Goal: Information Seeking & Learning: Learn about a topic

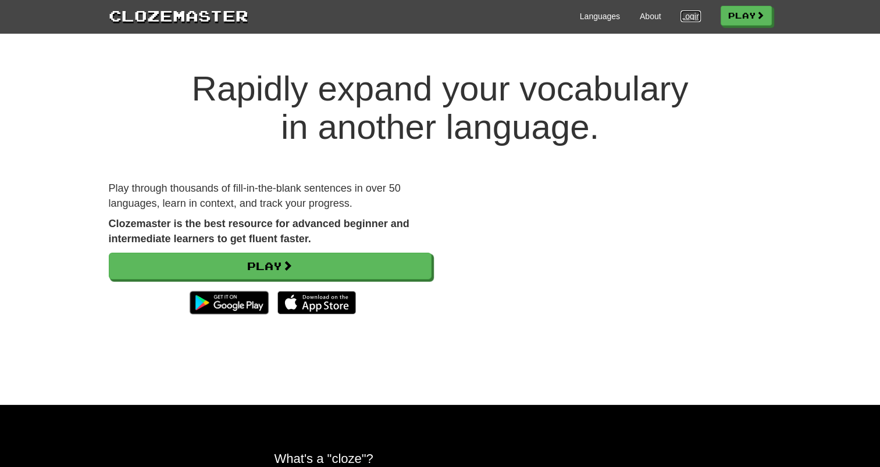
click at [680, 17] on link "Login" at bounding box center [690, 16] width 20 height 12
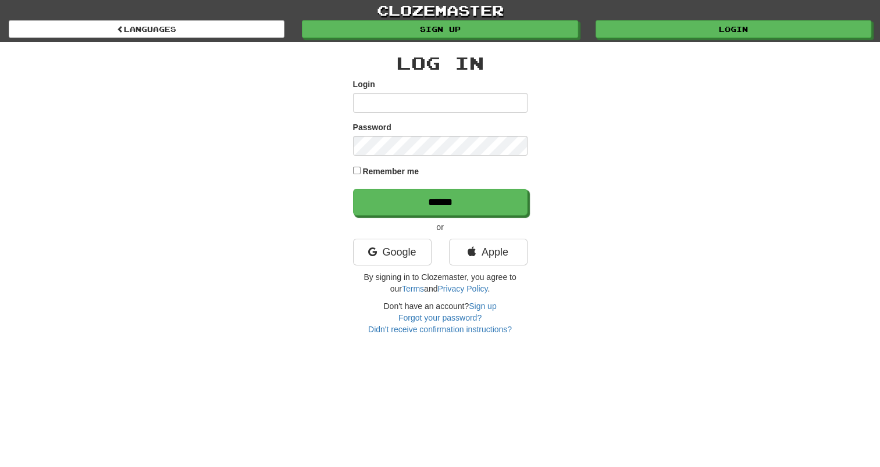
drag, startPoint x: 529, startPoint y: 110, endPoint x: 502, endPoint y: 103, distance: 28.4
click at [528, 110] on div "Log In Login Password Remember me ****** or Google Apple By signing in to Cloze…" at bounding box center [440, 189] width 680 height 294
click at [500, 103] on input "Login" at bounding box center [440, 103] width 174 height 20
click at [453, 106] on input "Login" at bounding box center [440, 103] width 174 height 20
type input "*"
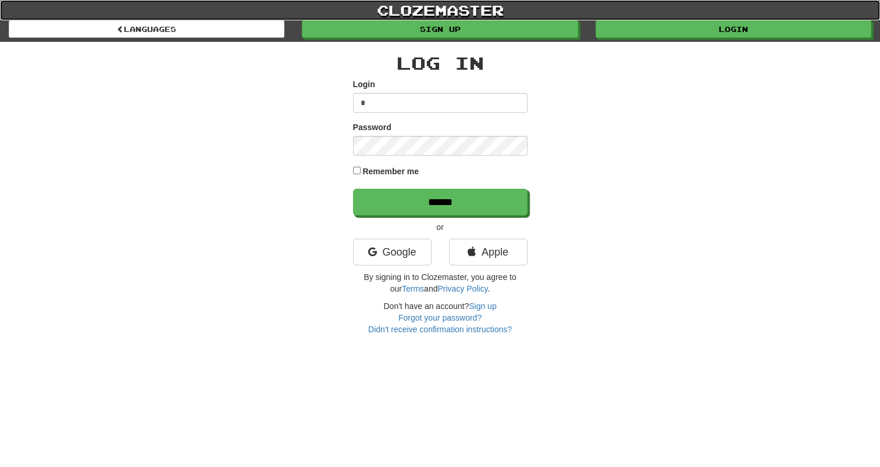
click at [99, 19] on link "clozemaster" at bounding box center [440, 10] width 880 height 20
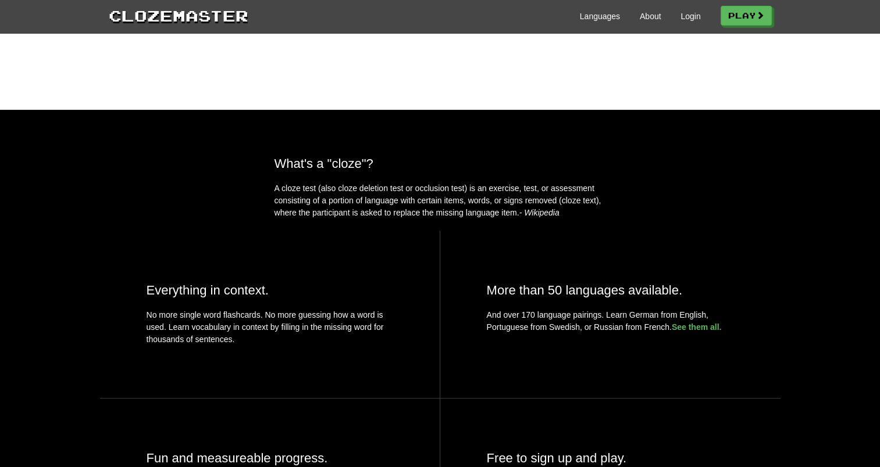
scroll to position [407, 0]
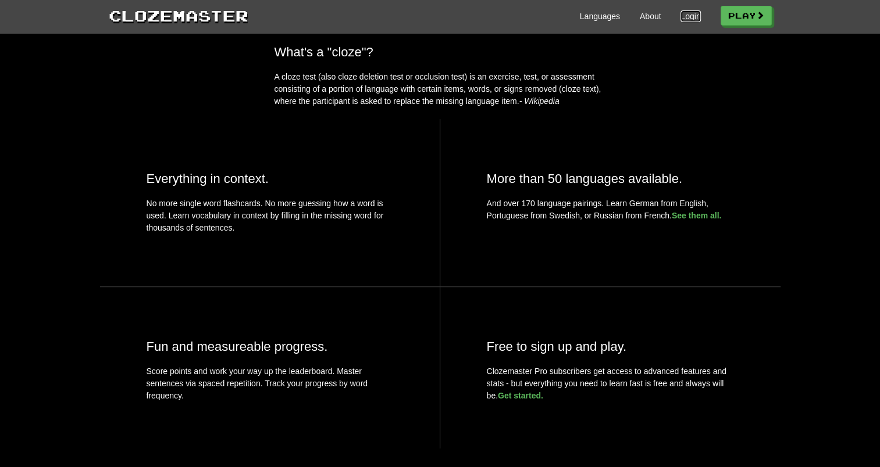
click at [693, 16] on link "Login" at bounding box center [690, 16] width 20 height 12
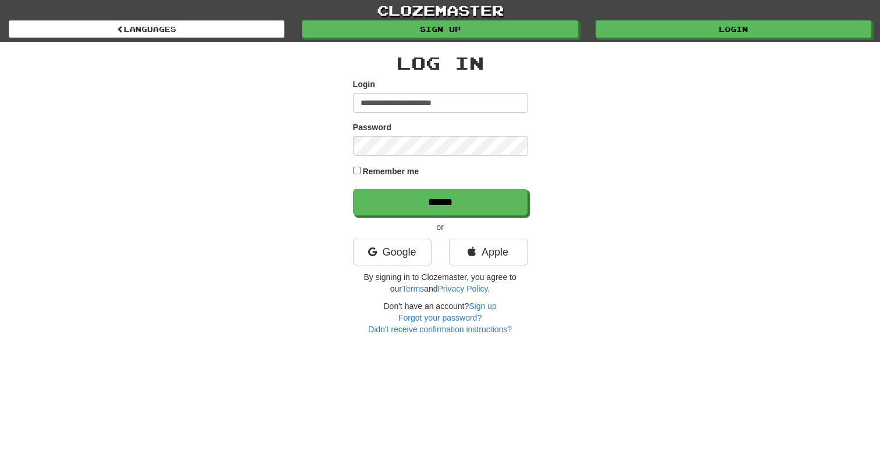
type input "**********"
click at [353, 189] on input "******" at bounding box center [440, 202] width 174 height 27
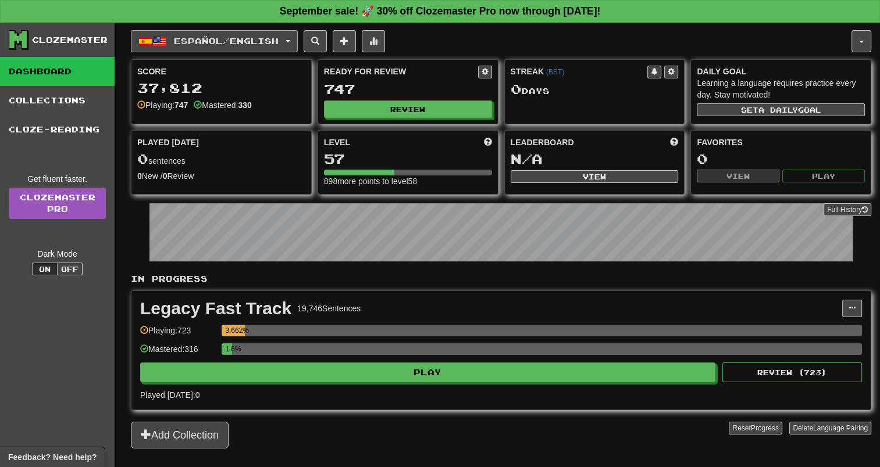
click at [230, 48] on button "Español / English" at bounding box center [214, 41] width 167 height 22
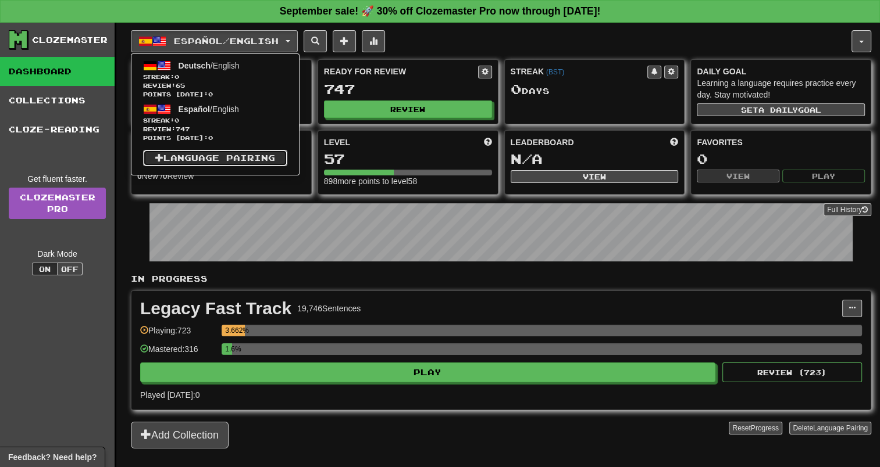
click at [276, 156] on link "Language Pairing" at bounding box center [215, 158] width 144 height 16
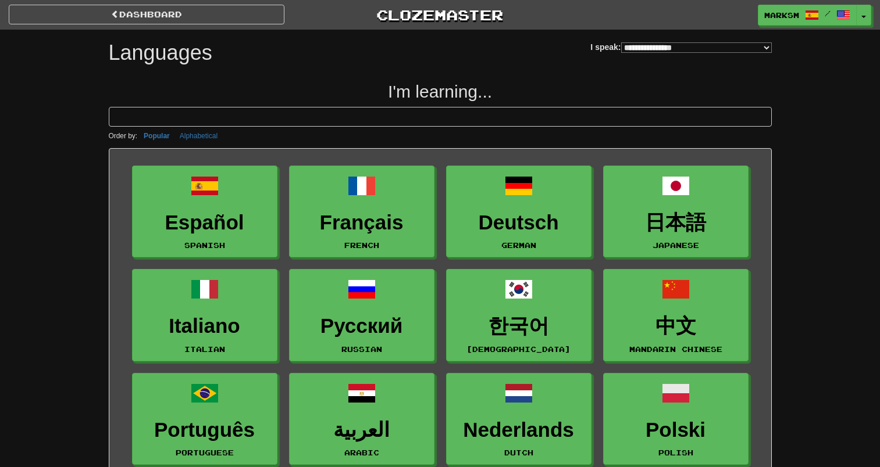
select select "*******"
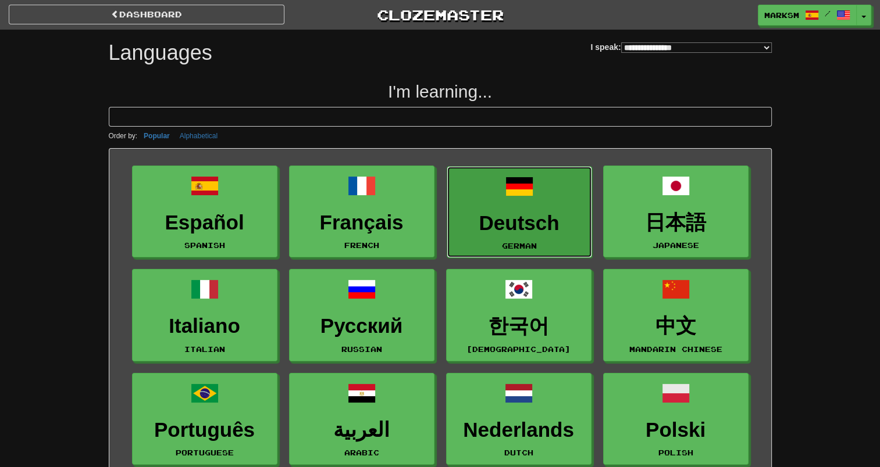
click at [462, 184] on link "Deutsch German" at bounding box center [519, 212] width 145 height 92
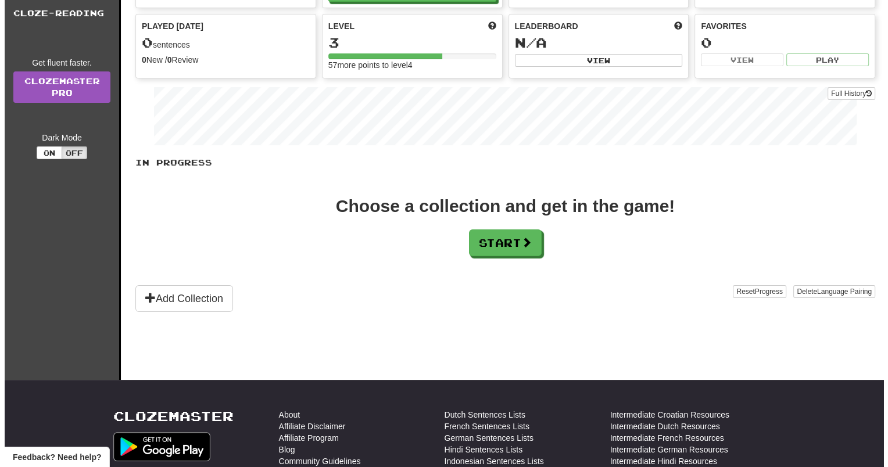
scroll to position [58, 0]
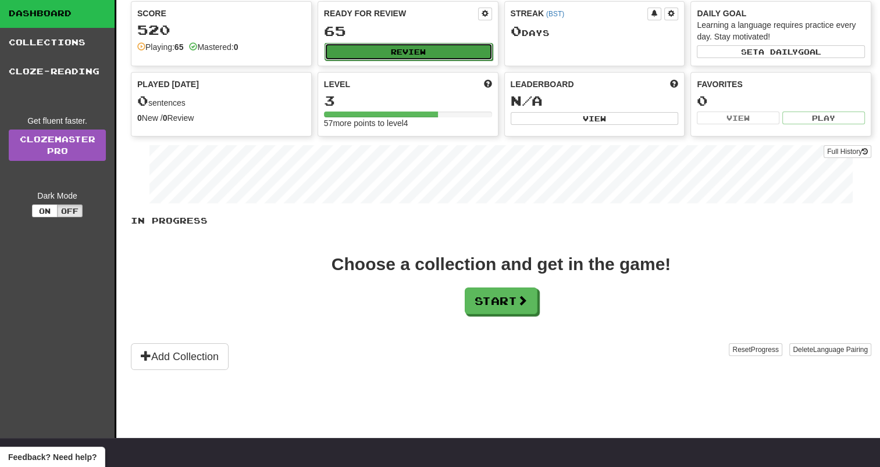
click at [422, 49] on button "Review" at bounding box center [408, 51] width 168 height 17
select select "**"
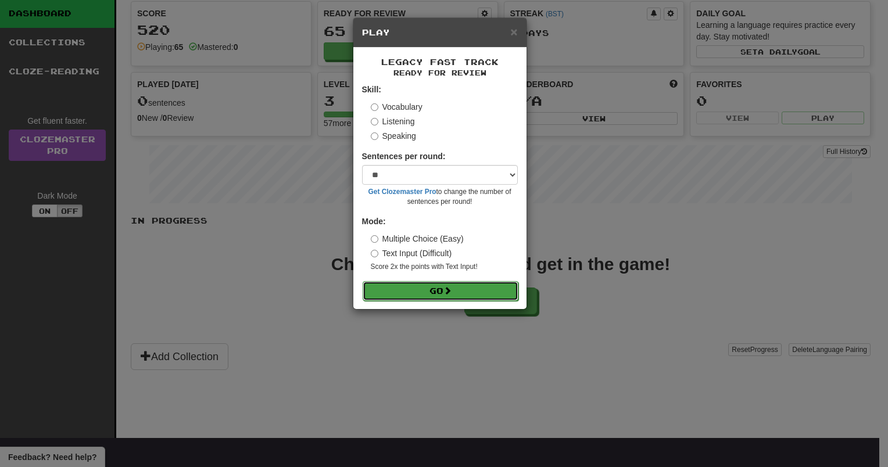
click at [470, 281] on button "Go" at bounding box center [441, 291] width 156 height 20
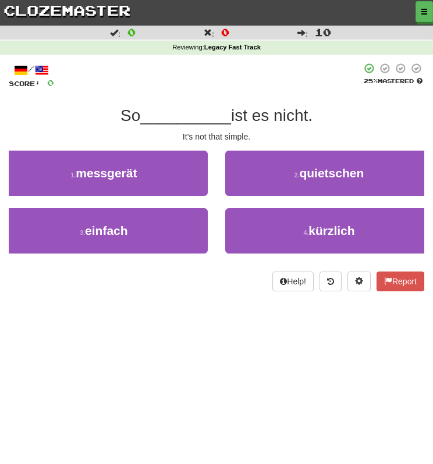
click at [222, 363] on div "Dashboard Clozemaster marksm / Toggle Dropdown Dashboard Leaderboard Activity F…" at bounding box center [216, 232] width 433 height 464
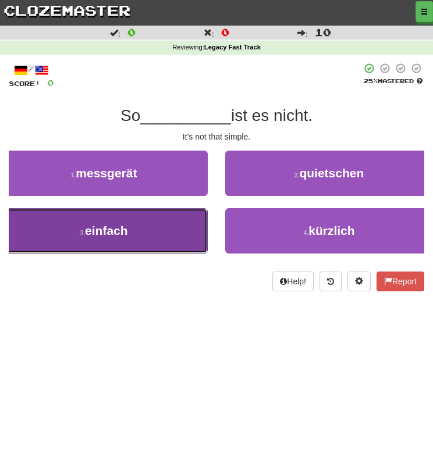
click at [181, 237] on button "3 . einfach" at bounding box center [104, 230] width 208 height 45
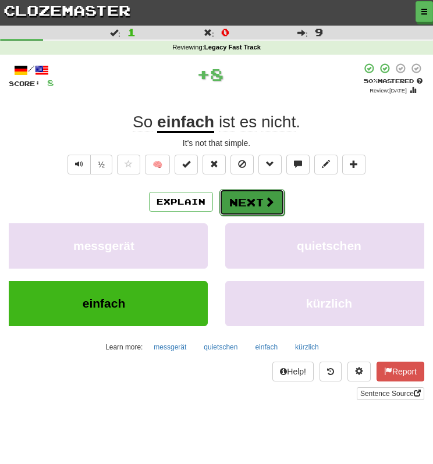
click at [237, 203] on button "Next" at bounding box center [251, 202] width 65 height 27
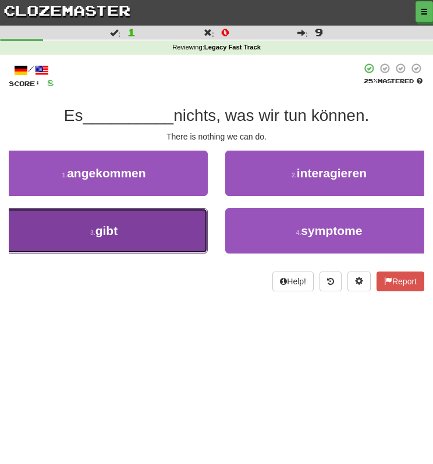
click at [166, 234] on button "3 . gibt" at bounding box center [104, 230] width 208 height 45
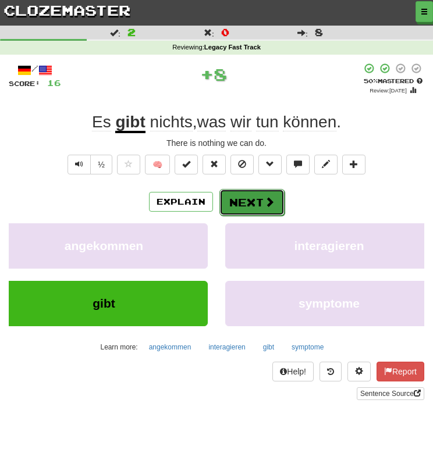
click at [250, 194] on button "Next" at bounding box center [251, 202] width 65 height 27
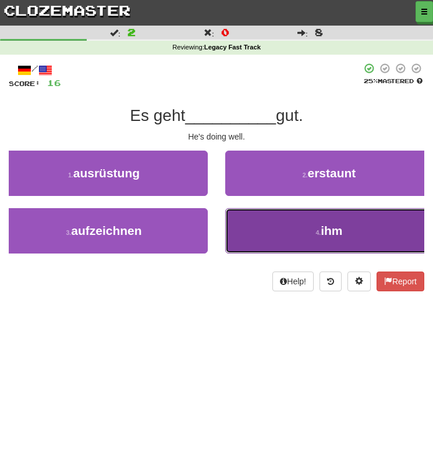
click at [250, 240] on button "4 . ihm" at bounding box center [329, 230] width 208 height 45
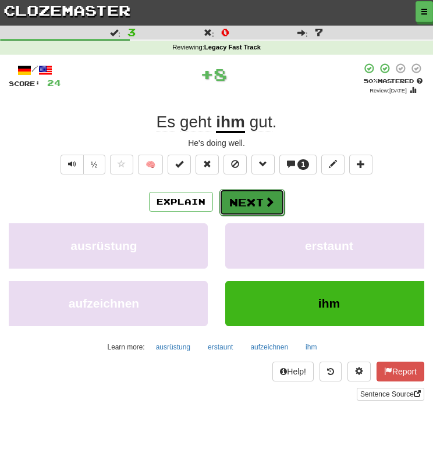
click at [265, 202] on span at bounding box center [269, 202] width 10 height 10
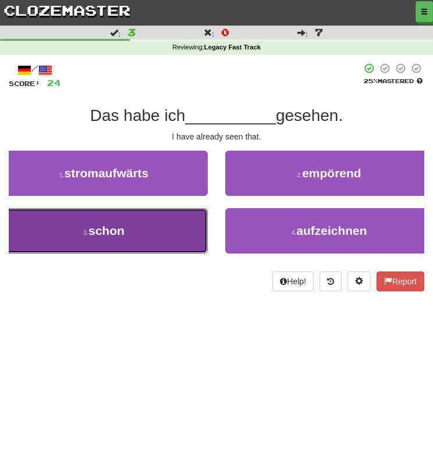
click at [151, 228] on button "3 . schon" at bounding box center [104, 230] width 208 height 45
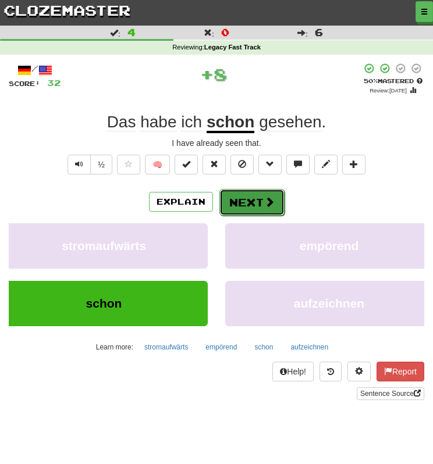
click at [242, 198] on button "Next" at bounding box center [251, 202] width 65 height 27
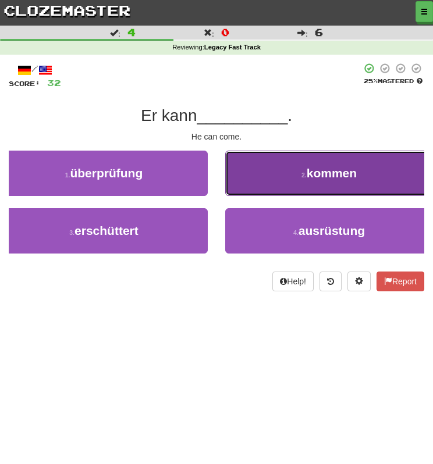
click at [258, 190] on button "2 . kommen" at bounding box center [329, 173] width 208 height 45
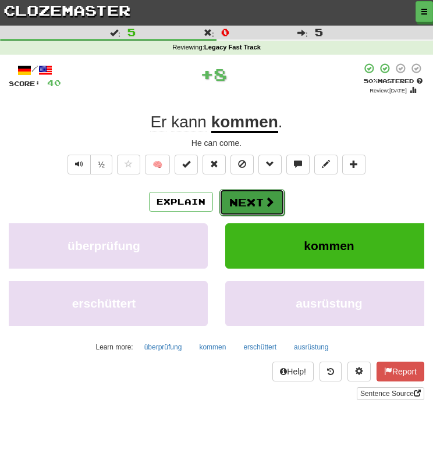
click at [256, 198] on button "Next" at bounding box center [251, 202] width 65 height 27
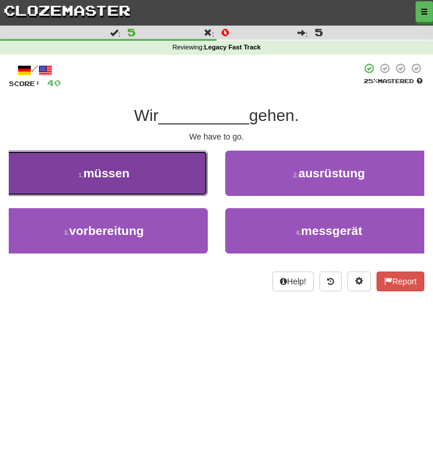
click at [144, 188] on button "1 . müssen" at bounding box center [104, 173] width 208 height 45
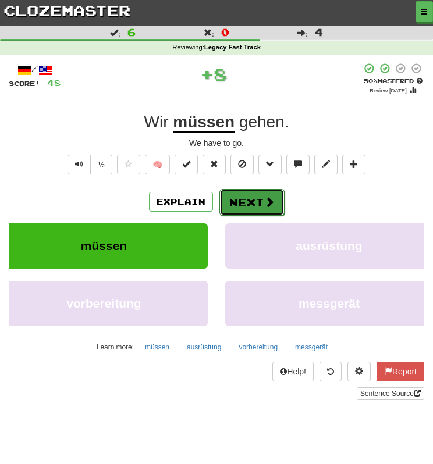
click at [239, 194] on button "Next" at bounding box center [251, 202] width 65 height 27
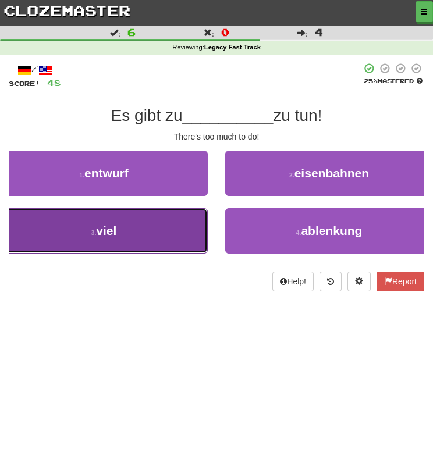
click at [185, 227] on button "3 . viel" at bounding box center [104, 230] width 208 height 45
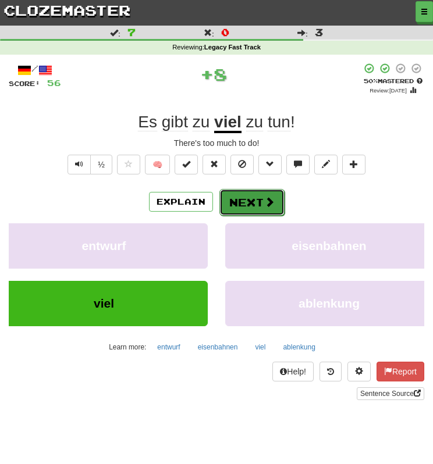
click at [232, 202] on button "Next" at bounding box center [251, 202] width 65 height 27
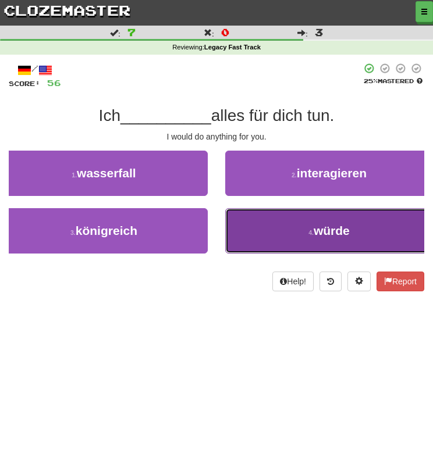
click at [245, 227] on button "4 . würde" at bounding box center [329, 230] width 208 height 45
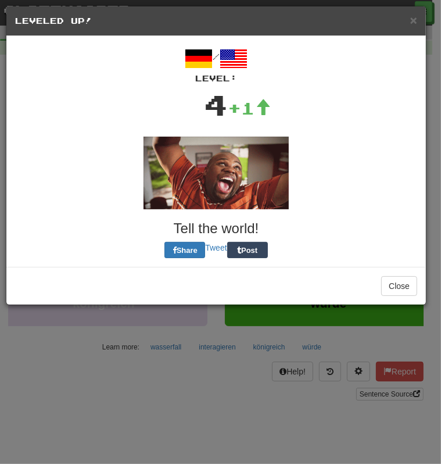
click at [243, 204] on div "/ Level: 4 +1 Tell the world! Share Tweet Post" at bounding box center [216, 151] width 420 height 231
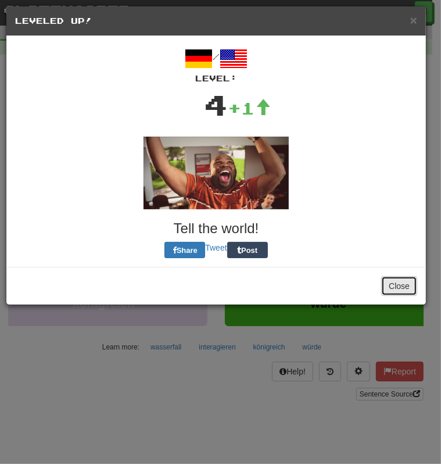
click at [401, 284] on button "Close" at bounding box center [399, 286] width 36 height 20
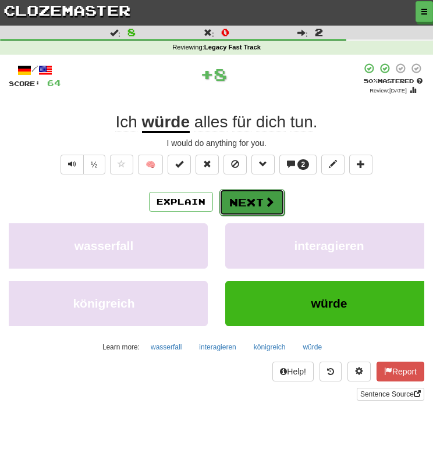
click at [264, 205] on span at bounding box center [269, 202] width 10 height 10
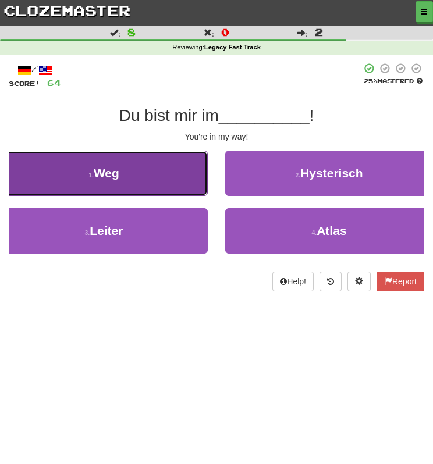
click at [194, 190] on button "1 . Weg" at bounding box center [104, 173] width 208 height 45
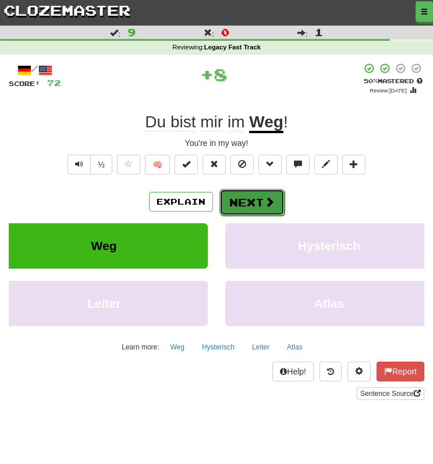
click at [258, 197] on button "Next" at bounding box center [251, 202] width 65 height 27
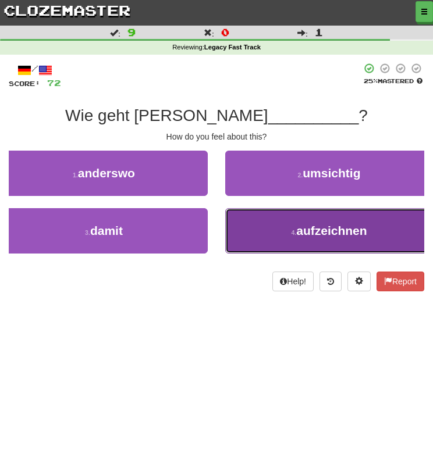
click at [254, 218] on button "4 . aufzeichnen" at bounding box center [329, 230] width 208 height 45
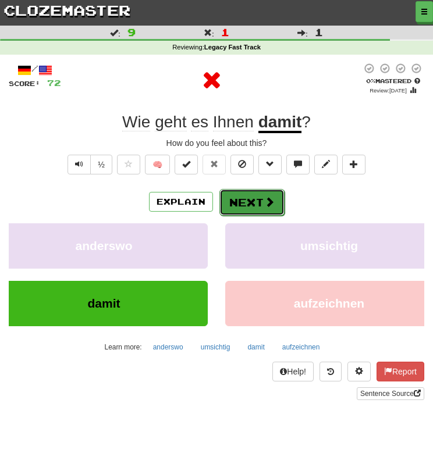
click at [261, 201] on button "Next" at bounding box center [251, 202] width 65 height 27
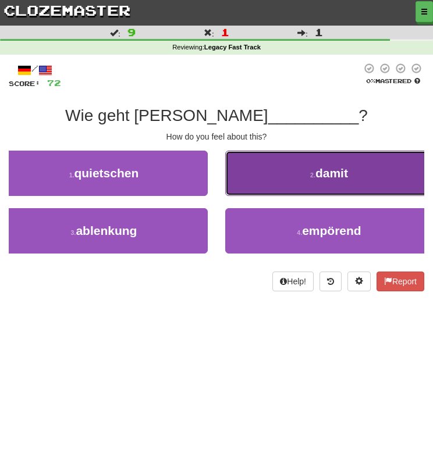
click at [246, 184] on button "2 . damit" at bounding box center [329, 173] width 208 height 45
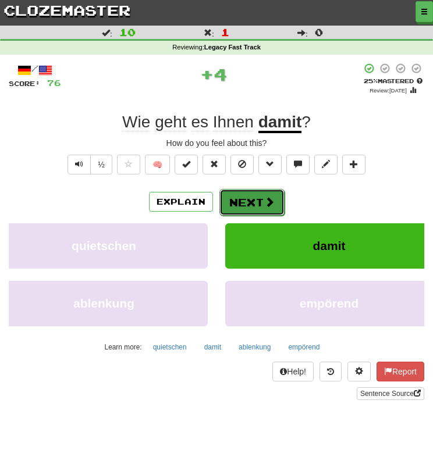
click at [249, 195] on button "Next" at bounding box center [251, 202] width 65 height 27
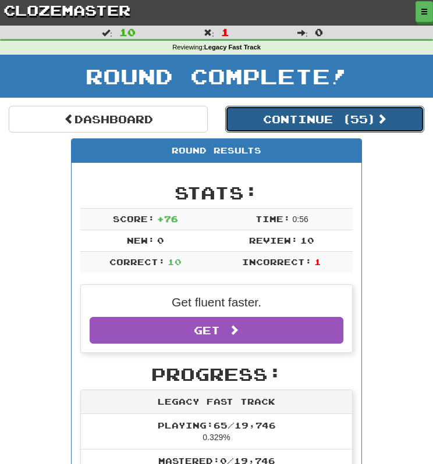
click at [296, 123] on button "Continue ( 55 )" at bounding box center [324, 119] width 199 height 27
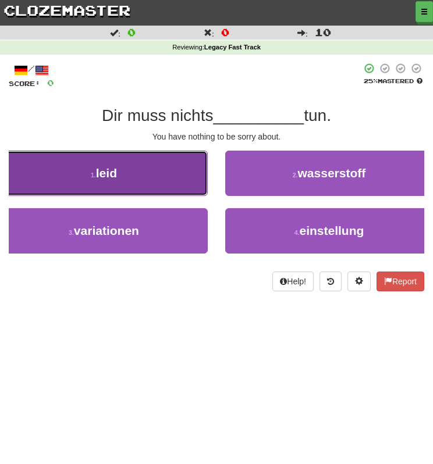
click at [198, 190] on button "1 . leid" at bounding box center [104, 173] width 208 height 45
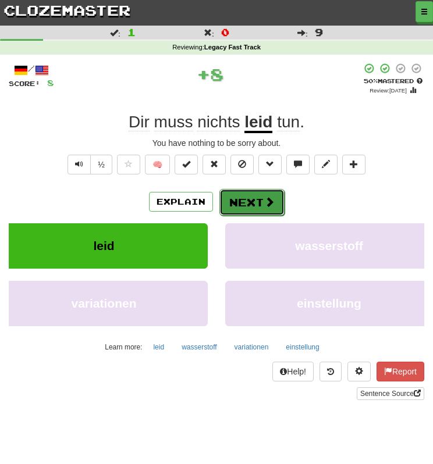
click at [240, 194] on button "Next" at bounding box center [251, 202] width 65 height 27
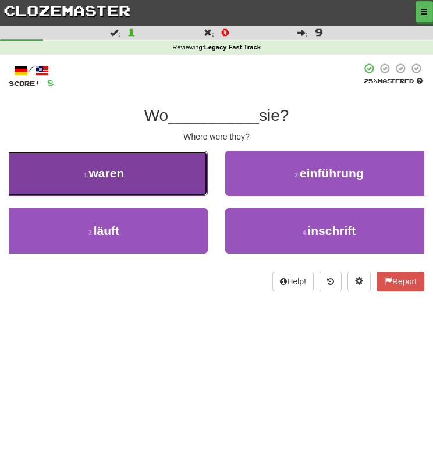
click at [192, 190] on button "1 . waren" at bounding box center [104, 173] width 208 height 45
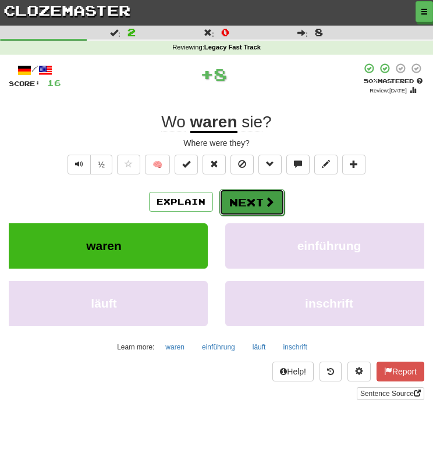
click at [244, 190] on button "Next" at bounding box center [251, 202] width 65 height 27
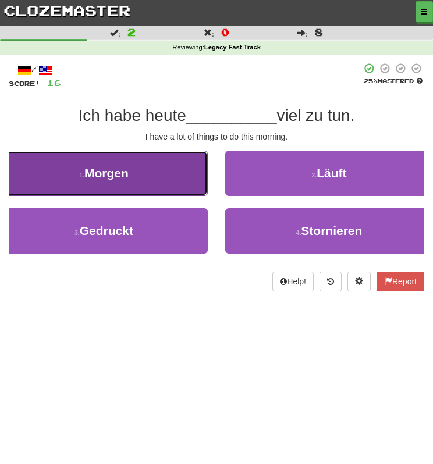
click at [188, 195] on button "1 . Morgen" at bounding box center [104, 173] width 208 height 45
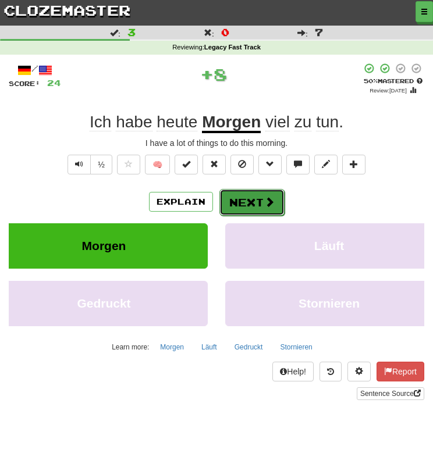
click at [233, 191] on button "Next" at bounding box center [251, 202] width 65 height 27
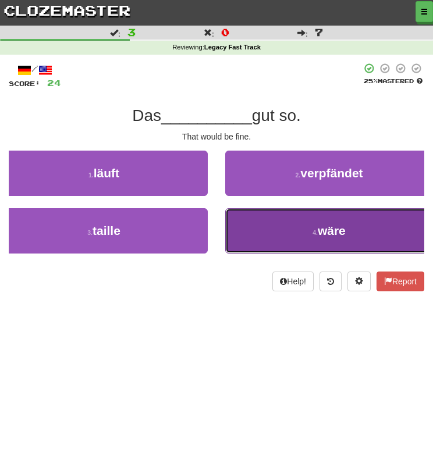
click at [253, 217] on button "4 . wäre" at bounding box center [329, 230] width 208 height 45
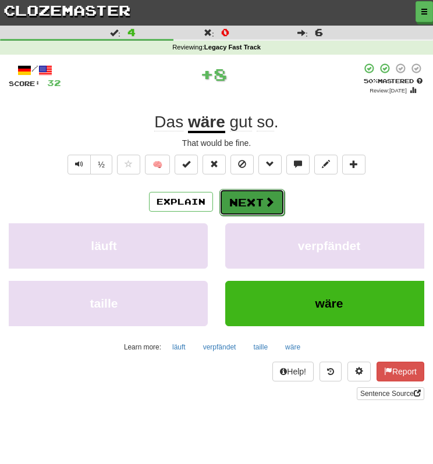
click at [248, 206] on button "Next" at bounding box center [251, 202] width 65 height 27
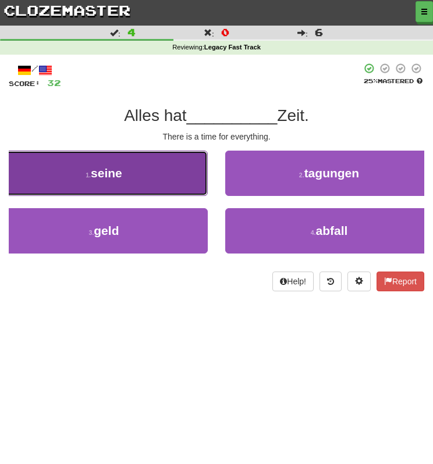
click at [189, 188] on button "1 . seine" at bounding box center [104, 173] width 208 height 45
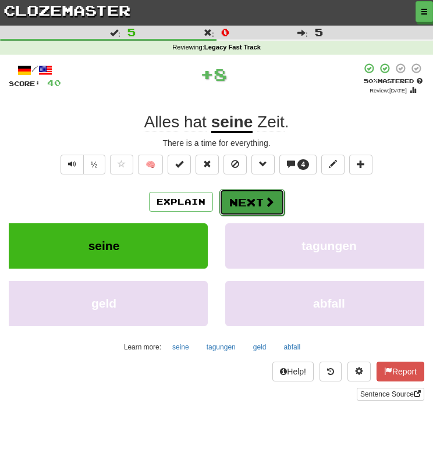
click at [244, 199] on button "Next" at bounding box center [251, 202] width 65 height 27
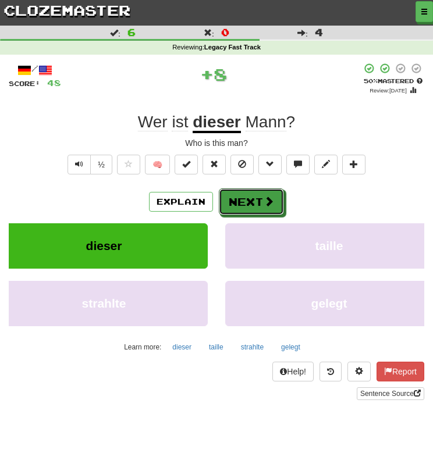
click at [244, 199] on button "Next" at bounding box center [251, 201] width 65 height 27
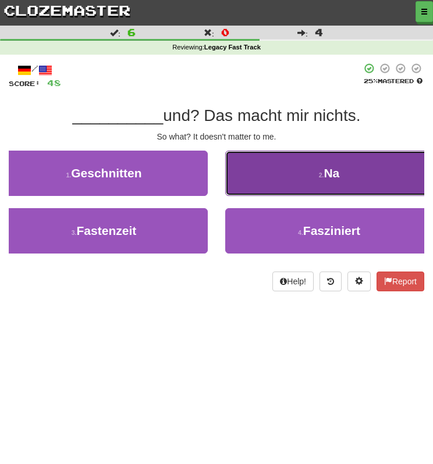
click at [249, 192] on button "2 . Na" at bounding box center [329, 173] width 208 height 45
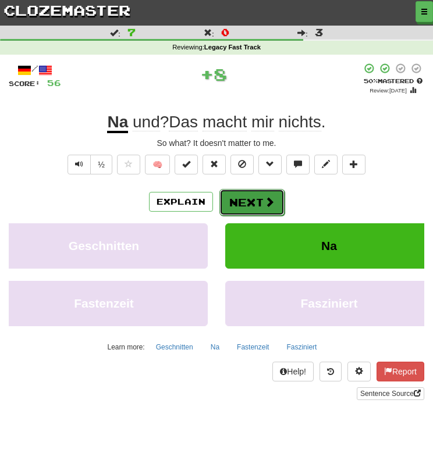
click at [254, 191] on button "Next" at bounding box center [251, 202] width 65 height 27
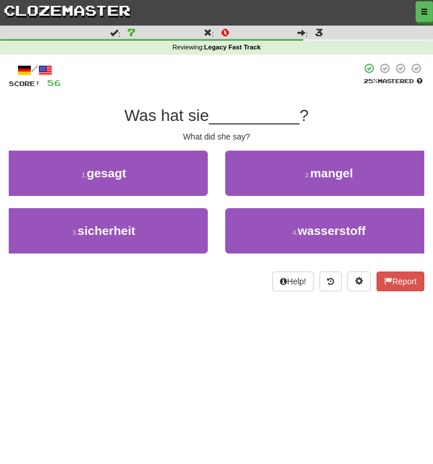
click at [199, 196] on div "1 . gesagt" at bounding box center [103, 180] width 225 height 58
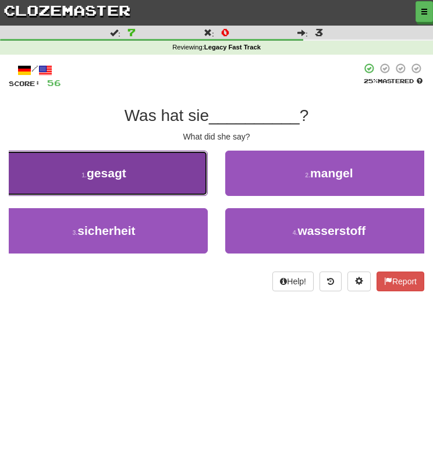
click at [195, 178] on button "1 . gesagt" at bounding box center [104, 173] width 208 height 45
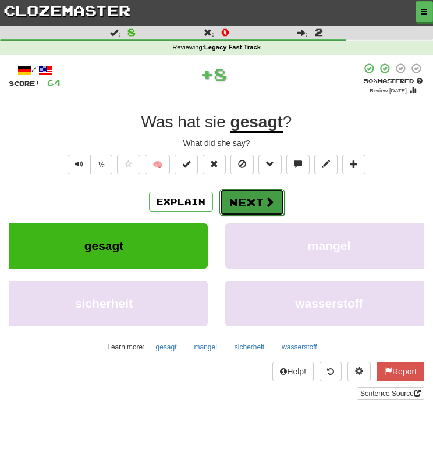
click at [252, 190] on button "Next" at bounding box center [251, 202] width 65 height 27
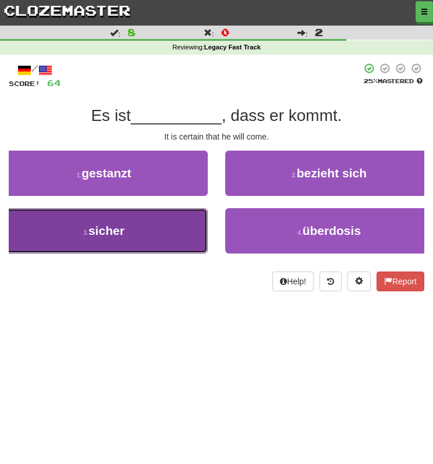
click at [204, 212] on button "3 . sicher" at bounding box center [104, 230] width 208 height 45
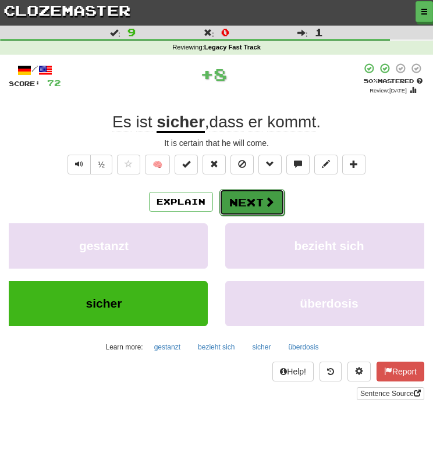
click at [249, 201] on button "Next" at bounding box center [251, 202] width 65 height 27
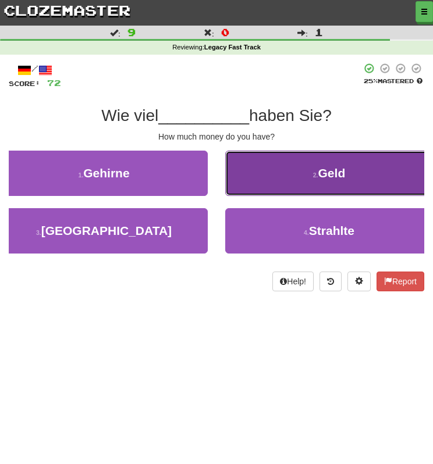
click at [268, 190] on button "2 . Geld" at bounding box center [329, 173] width 208 height 45
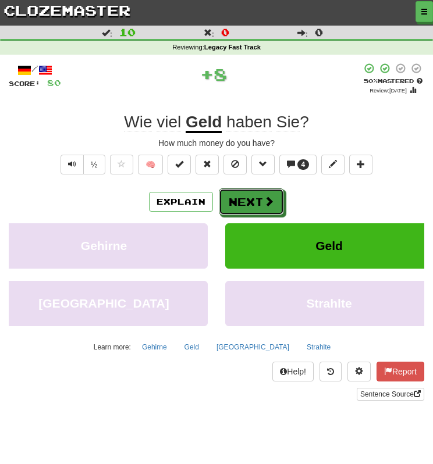
click at [268, 190] on button "Next" at bounding box center [251, 201] width 65 height 27
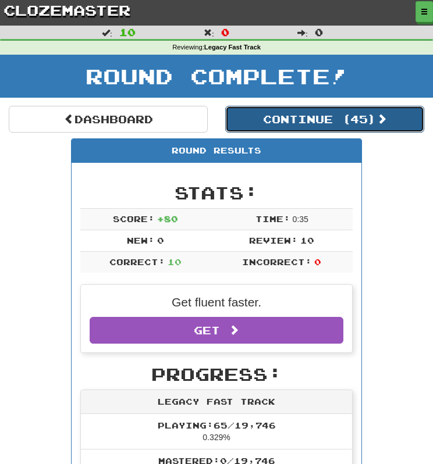
click at [280, 129] on button "Continue ( 45 )" at bounding box center [324, 119] width 199 height 27
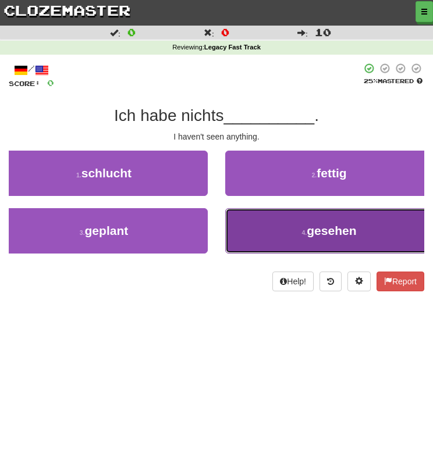
click at [350, 222] on button "4 . gesehen" at bounding box center [329, 230] width 208 height 45
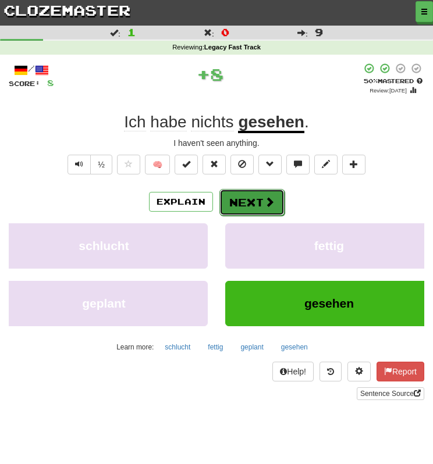
click at [254, 208] on button "Next" at bounding box center [251, 202] width 65 height 27
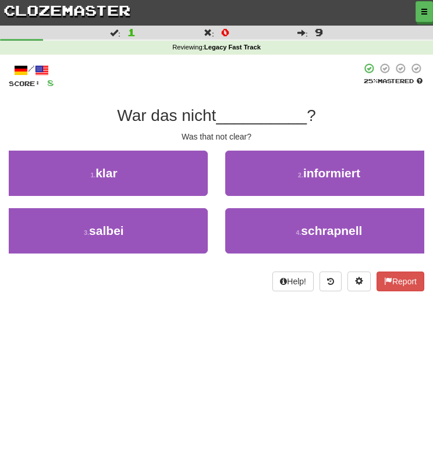
click at [197, 203] on div "1 . klar" at bounding box center [103, 180] width 225 height 58
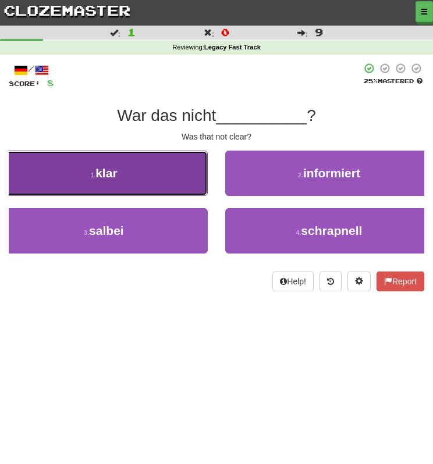
click at [198, 182] on button "1 . klar" at bounding box center [104, 173] width 208 height 45
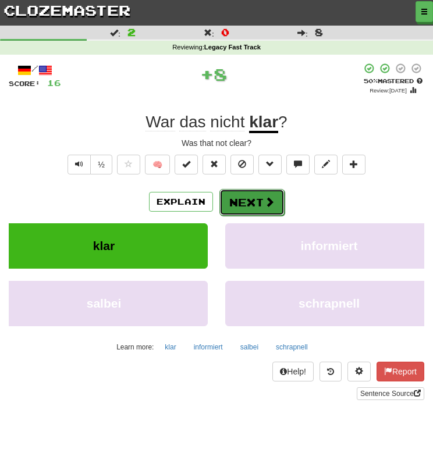
click at [242, 195] on button "Next" at bounding box center [251, 202] width 65 height 27
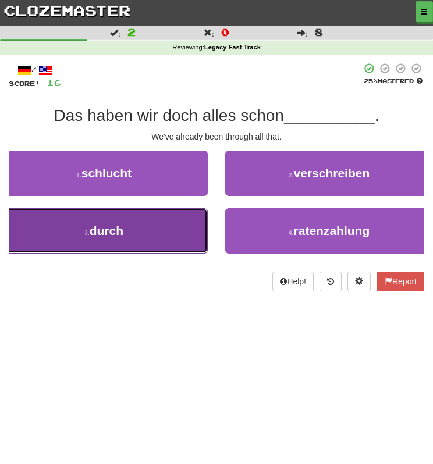
click at [197, 225] on button "3 . durch" at bounding box center [104, 230] width 208 height 45
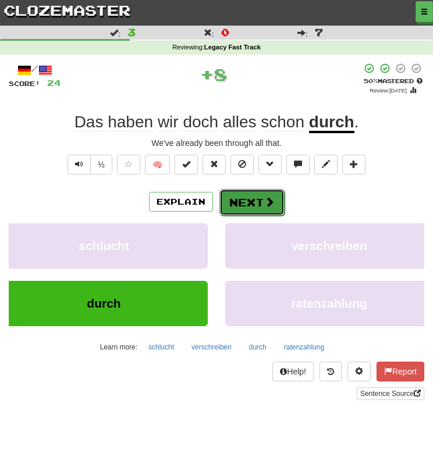
click at [240, 206] on button "Next" at bounding box center [251, 202] width 65 height 27
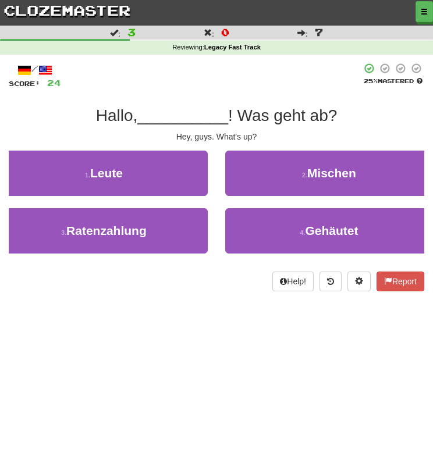
click at [201, 203] on div "1 . Leute" at bounding box center [103, 180] width 225 height 58
click at [181, 198] on div "1 . Leute" at bounding box center [103, 180] width 225 height 58
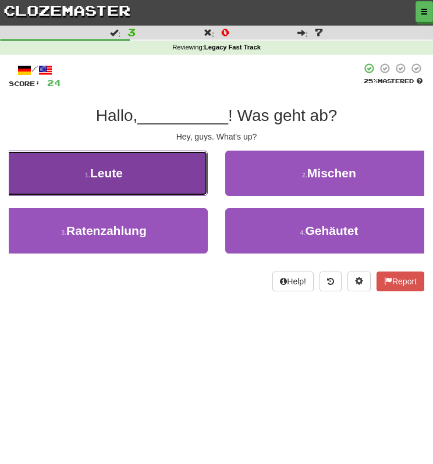
click at [179, 189] on button "1 . Leute" at bounding box center [104, 173] width 208 height 45
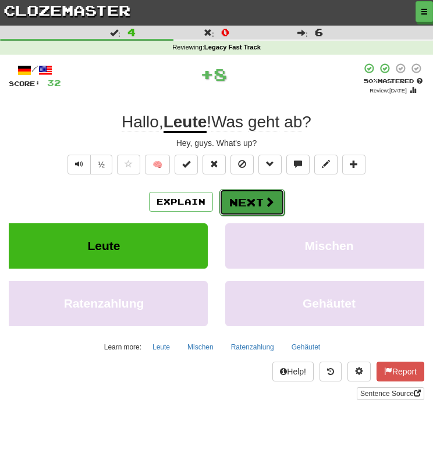
click at [261, 195] on button "Next" at bounding box center [251, 202] width 65 height 27
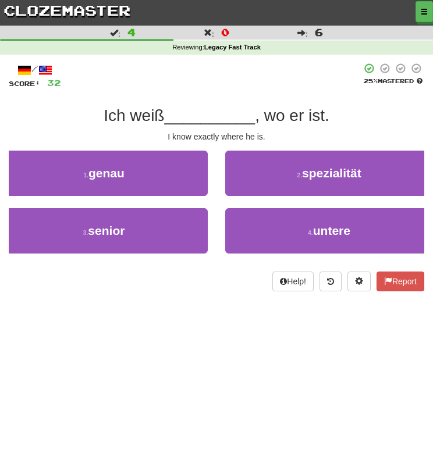
click at [220, 180] on div "2 . spezialität" at bounding box center [328, 180] width 225 height 58
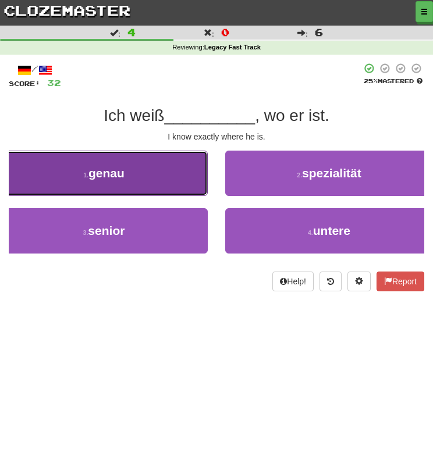
click at [142, 170] on button "1 . genau" at bounding box center [104, 173] width 208 height 45
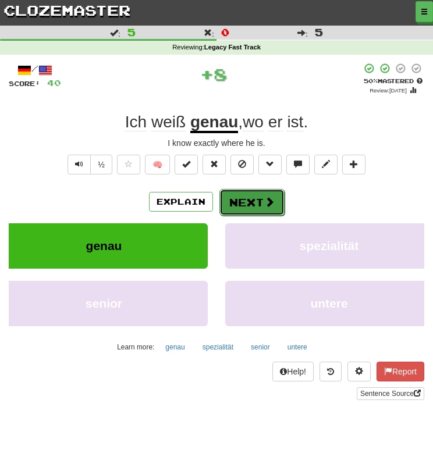
click at [262, 194] on button "Next" at bounding box center [251, 202] width 65 height 27
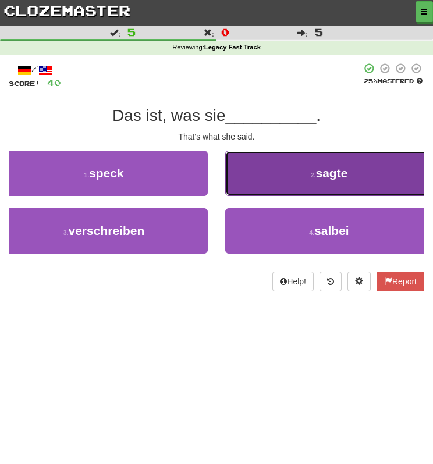
click at [256, 180] on button "2 . sagte" at bounding box center [329, 173] width 208 height 45
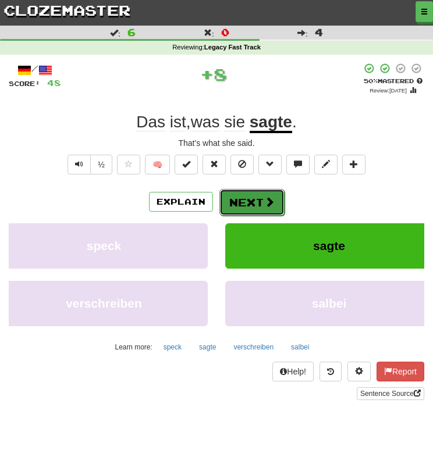
click at [256, 196] on button "Next" at bounding box center [251, 202] width 65 height 27
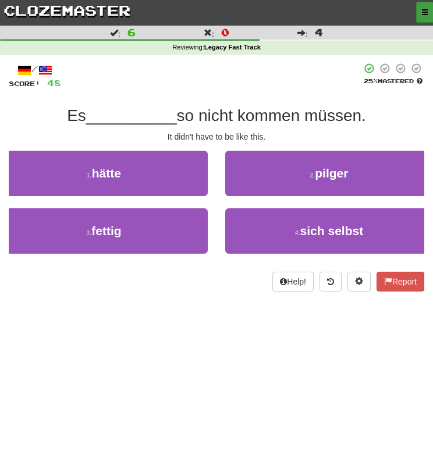
click at [420, 12] on button "button" at bounding box center [424, 12] width 17 height 21
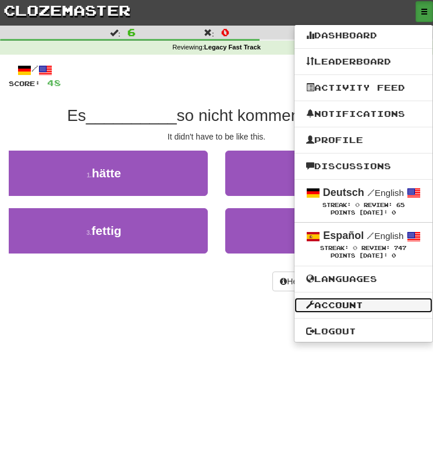
click at [372, 305] on link "Account" at bounding box center [363, 305] width 138 height 15
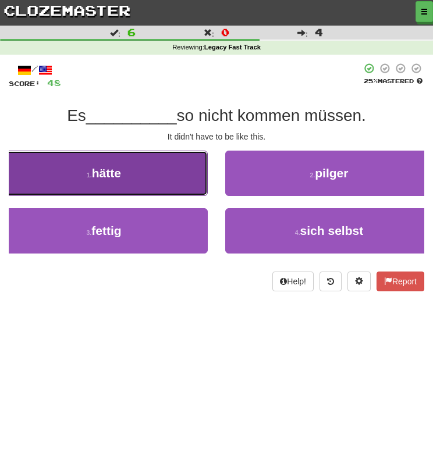
click at [184, 175] on button "1 . hätte" at bounding box center [104, 173] width 208 height 45
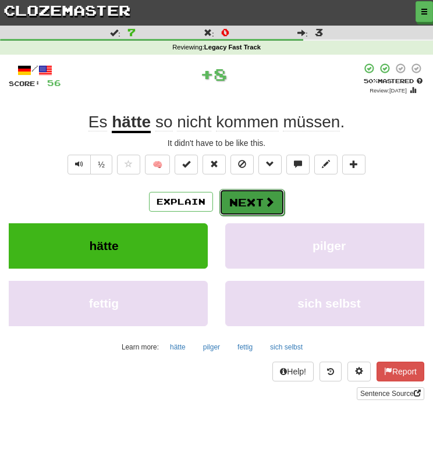
click at [259, 202] on button "Next" at bounding box center [251, 202] width 65 height 27
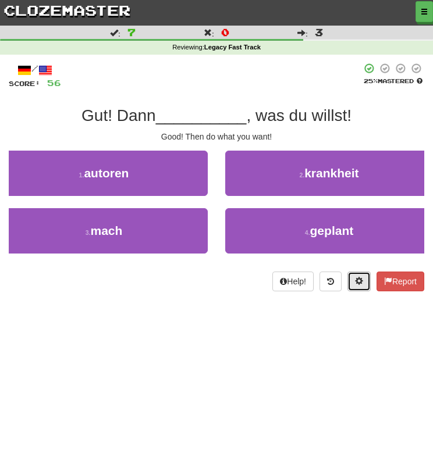
click at [358, 283] on span at bounding box center [359, 281] width 8 height 8
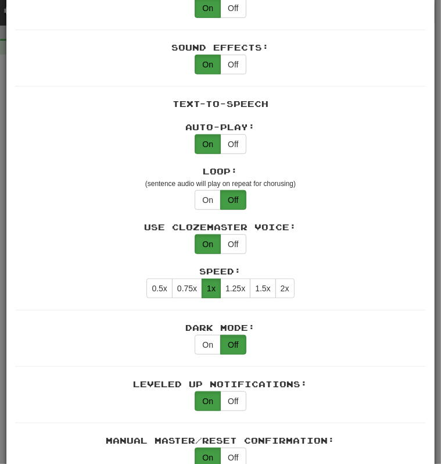
scroll to position [407, 0]
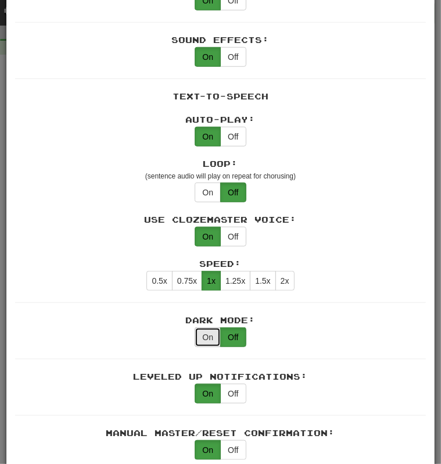
click at [204, 331] on button "On" at bounding box center [208, 337] width 26 height 20
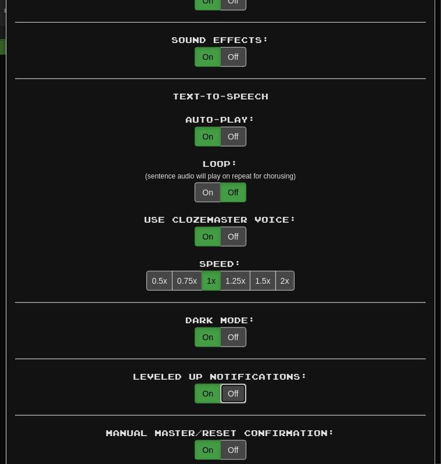
click at [231, 394] on button "Off" at bounding box center [233, 394] width 26 height 20
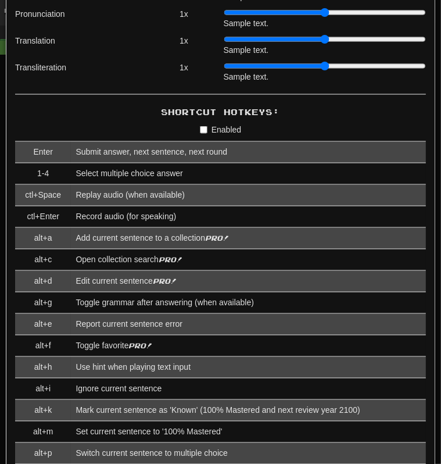
scroll to position [1172, 0]
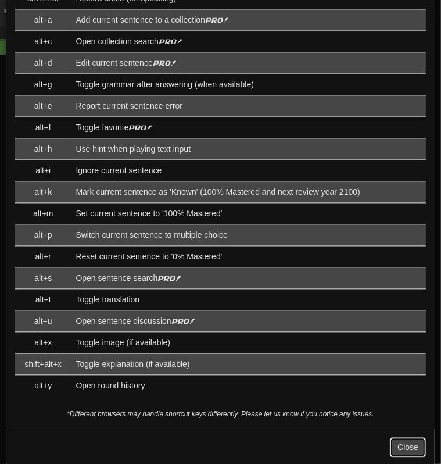
click at [390, 438] on button "Close" at bounding box center [408, 447] width 36 height 20
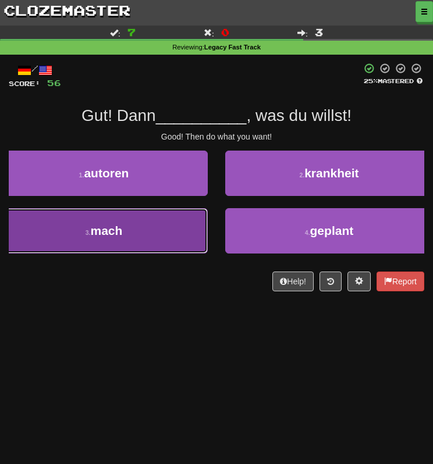
click at [187, 226] on button "3 . mach" at bounding box center [104, 230] width 208 height 45
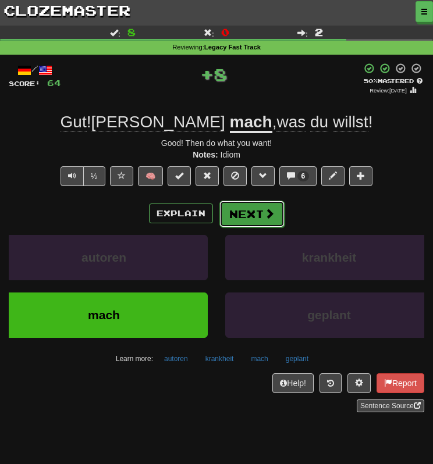
click at [252, 208] on button "Next" at bounding box center [251, 214] width 65 height 27
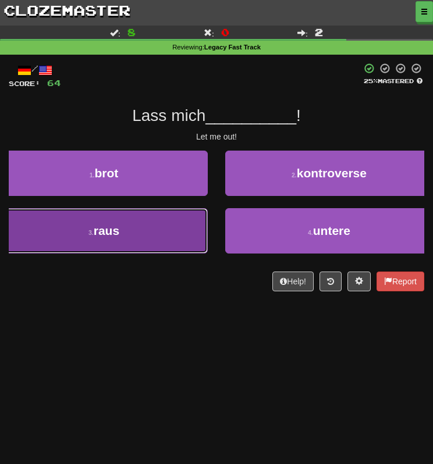
click at [179, 245] on button "3 . raus" at bounding box center [104, 230] width 208 height 45
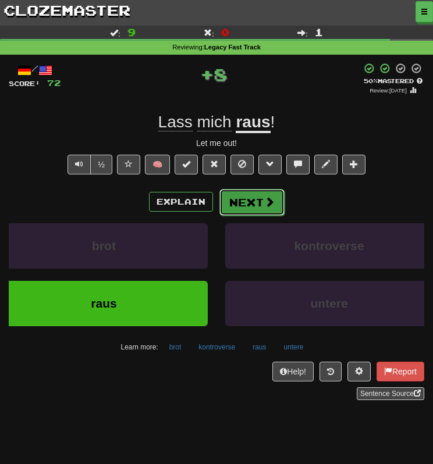
click at [241, 207] on button "Next" at bounding box center [251, 202] width 65 height 27
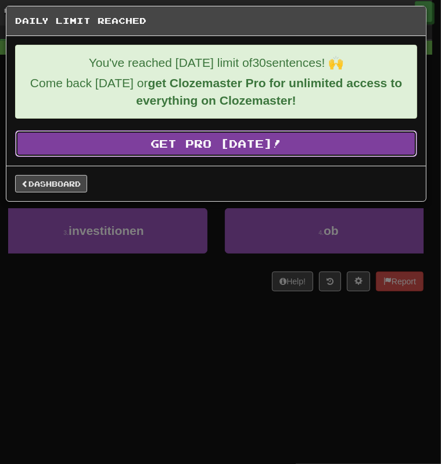
click at [105, 141] on link "Get Pro Today!" at bounding box center [216, 143] width 402 height 27
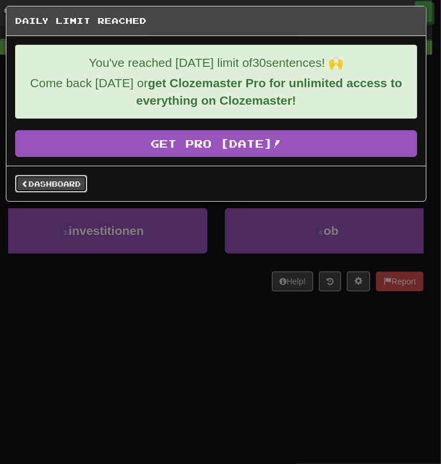
click at [77, 190] on link "Dashboard" at bounding box center [51, 183] width 72 height 17
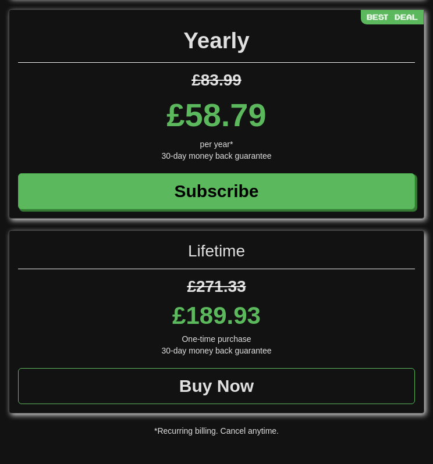
scroll to position [736, 0]
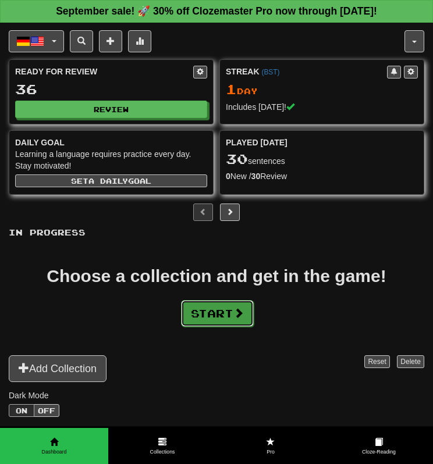
click at [226, 315] on button "Start" at bounding box center [217, 313] width 73 height 27
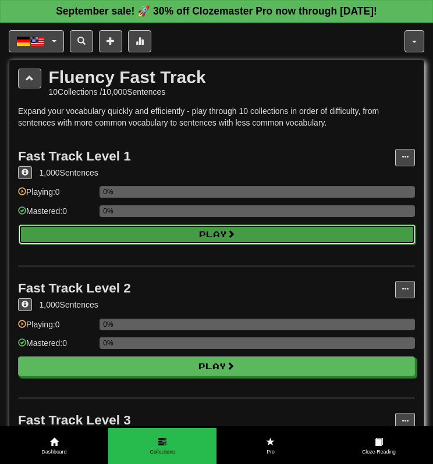
click at [219, 225] on button "Play" at bounding box center [217, 234] width 397 height 20
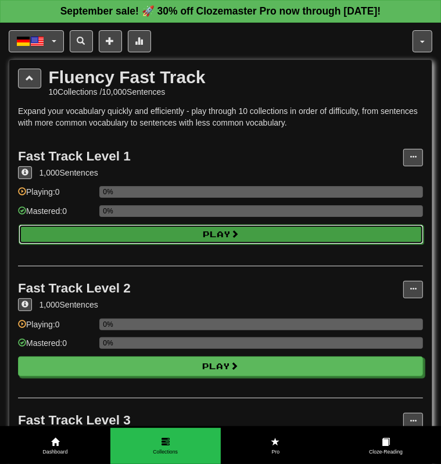
select select "**"
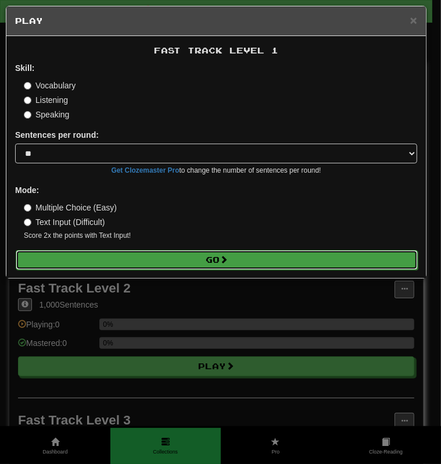
click at [200, 252] on button "Go" at bounding box center [217, 260] width 402 height 20
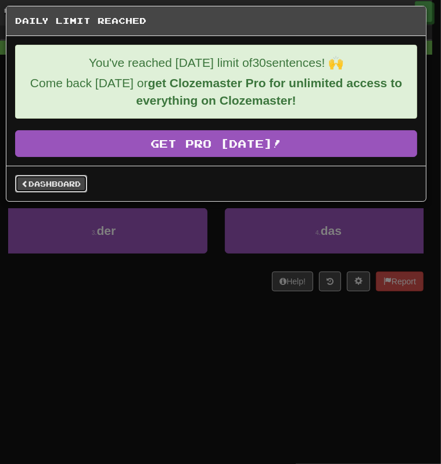
click at [62, 183] on link "Dashboard" at bounding box center [51, 183] width 72 height 17
